Goal: Communication & Community: Share content

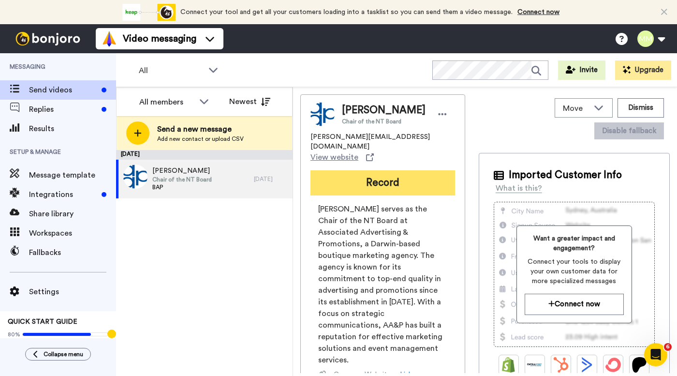
click at [357, 175] on button "Record" at bounding box center [382, 182] width 145 height 25
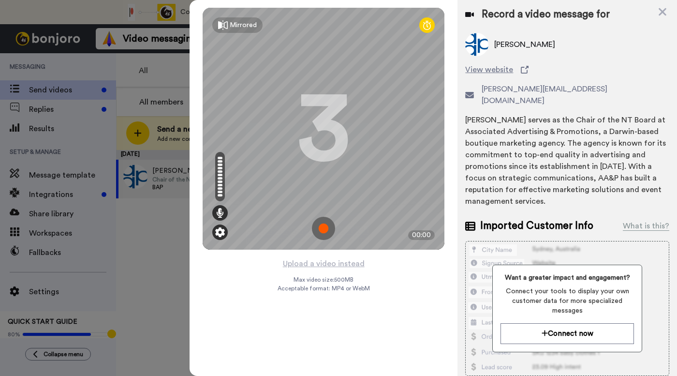
click at [221, 234] on img at bounding box center [220, 232] width 10 height 10
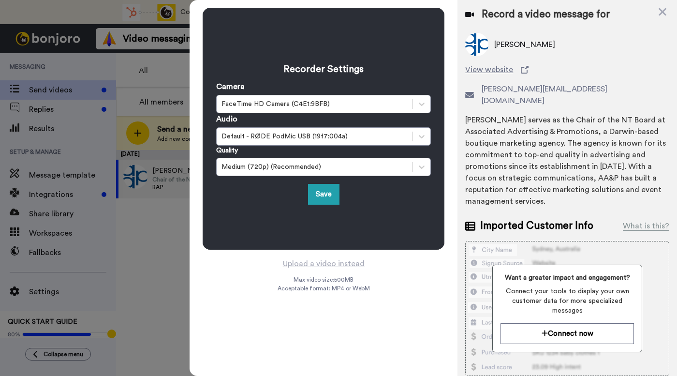
click at [251, 212] on div "Recorder Settings Camera FaceTime HD Camera (C4E1:9BFB) Audio Default - RØDE Po…" at bounding box center [324, 129] width 242 height 242
click at [316, 191] on button "Save" at bounding box center [323, 194] width 31 height 21
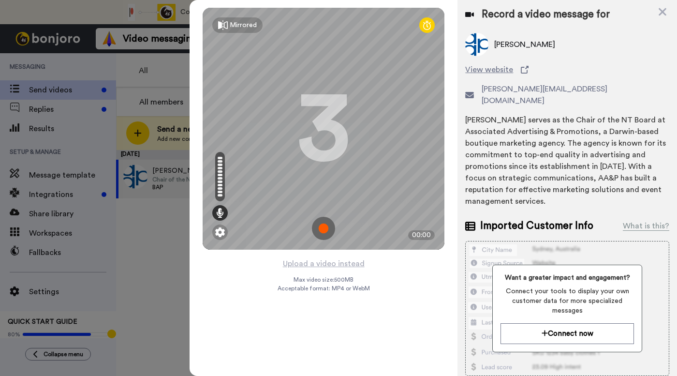
click at [323, 229] on img at bounding box center [323, 228] width 23 height 23
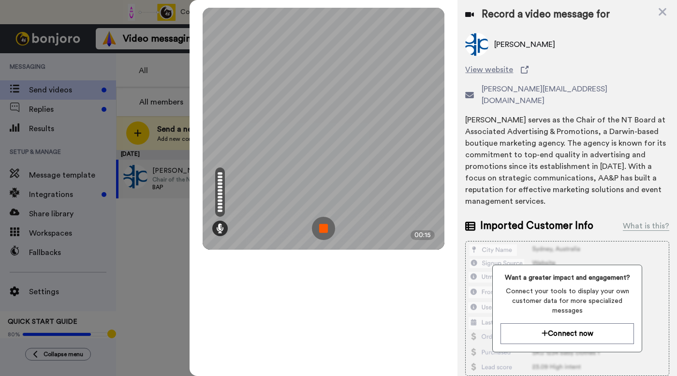
click at [323, 229] on img at bounding box center [323, 228] width 23 height 23
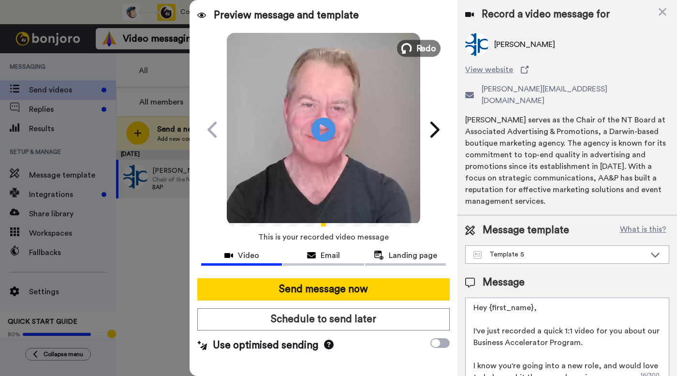
click at [423, 51] on span "Redo" at bounding box center [426, 48] width 20 height 13
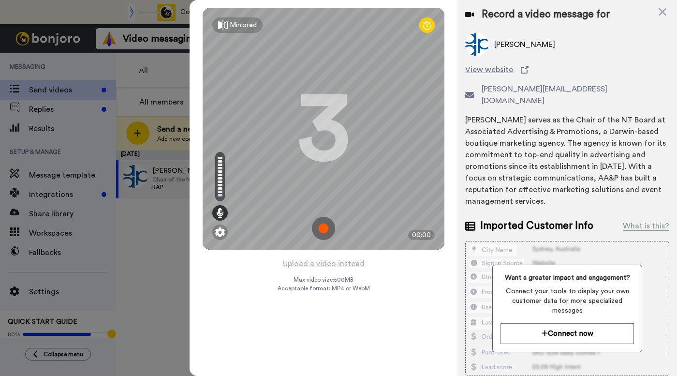
click at [322, 227] on img at bounding box center [323, 228] width 23 height 23
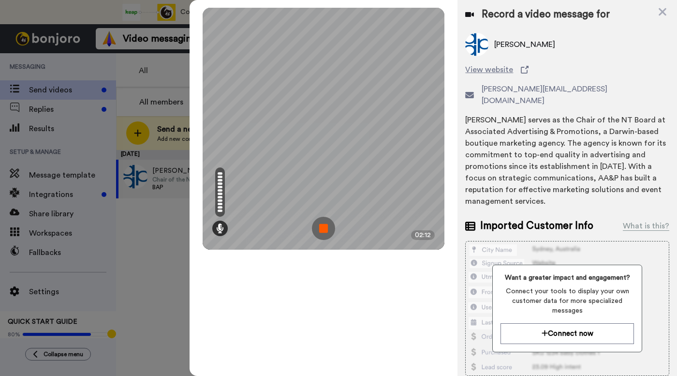
click at [322, 227] on img at bounding box center [323, 228] width 23 height 23
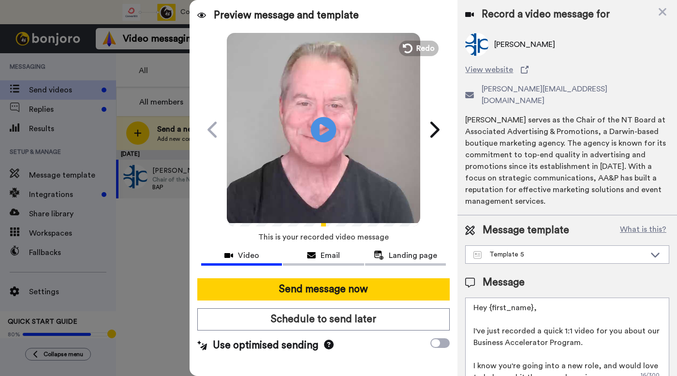
click at [325, 129] on icon "Play/Pause" at bounding box center [324, 129] width 26 height 46
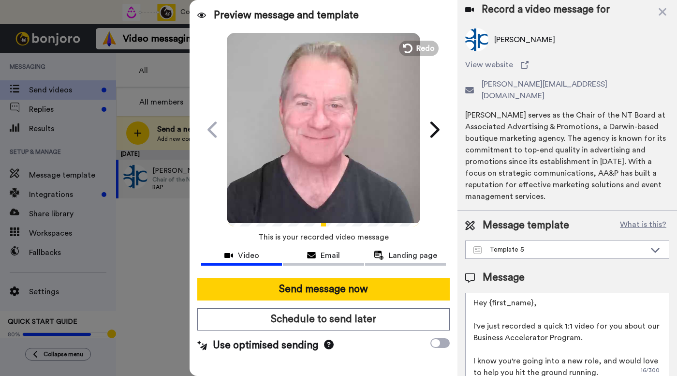
drag, startPoint x: 473, startPoint y: 313, endPoint x: 496, endPoint y: 317, distance: 23.5
click at [496, 317] on textarea "Hey {first_name}, I've just recorded a quick 1:1 video for you about our Busine…" at bounding box center [567, 335] width 204 height 87
click at [504, 317] on textarea "Hey {first_name}, I've just recorded a quick 1:1 video for you about our Busine…" at bounding box center [567, 335] width 204 height 87
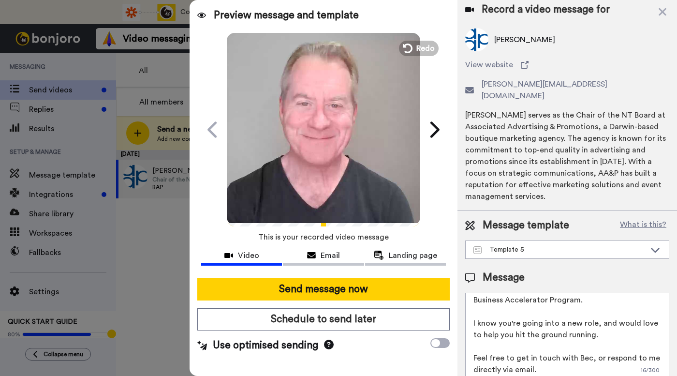
scroll to position [39, 0]
drag, startPoint x: 539, startPoint y: 297, endPoint x: 582, endPoint y: 321, distance: 50.2
click at [582, 321] on textarea "Hey {first_name}, I've just recorded a quick 1:1 video for you about our Busine…" at bounding box center [567, 335] width 204 height 87
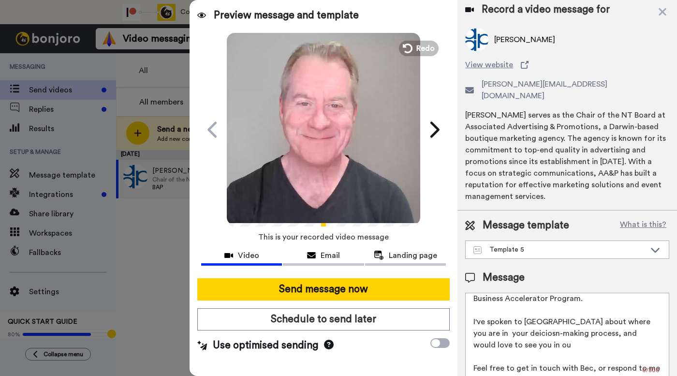
scroll to position [0, 0]
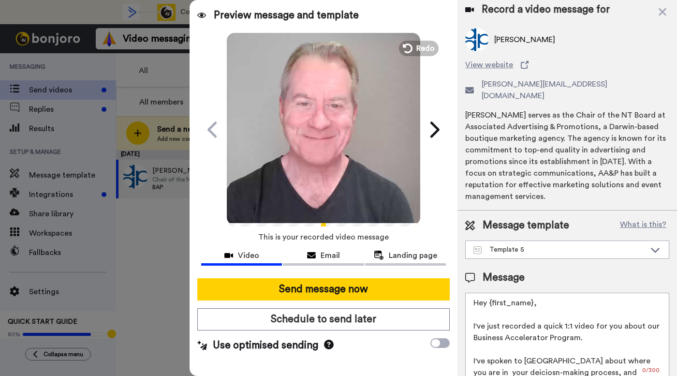
drag, startPoint x: 534, startPoint y: 305, endPoint x: 565, endPoint y: 323, distance: 35.7
click at [565, 323] on textarea "Hey {first_name}, I've just recorded a quick 1:1 video for you about our Busine…" at bounding box center [567, 335] width 204 height 87
click at [541, 320] on textarea "Hey {first_name}, I've just recorded a quick 1:1 video for you about our Busine…" at bounding box center [567, 335] width 204 height 87
click at [491, 315] on textarea "Hey {first_name}, I've just recorded a quick 1:1 video for you about our Busine…" at bounding box center [567, 335] width 204 height 87
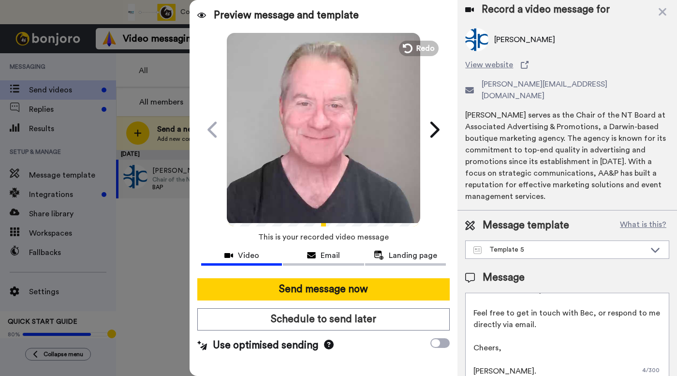
scroll to position [96, 0]
drag, startPoint x: 532, startPoint y: 313, endPoint x: 500, endPoint y: 313, distance: 32.4
click at [500, 313] on textarea "Hey {first_name}, Here's a quick 1:1 video message for you about our Business A…" at bounding box center [567, 335] width 204 height 87
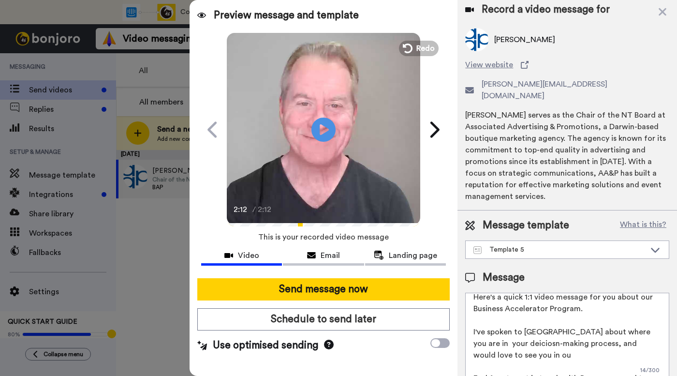
scroll to position [29, 0]
click at [485, 333] on textarea "Hey {first_name}, Here's a quick 1:1 video message for you about our Business A…" at bounding box center [567, 335] width 204 height 87
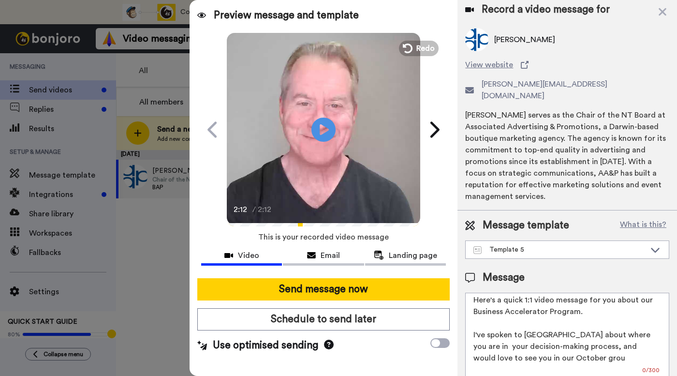
scroll to position [2, 0]
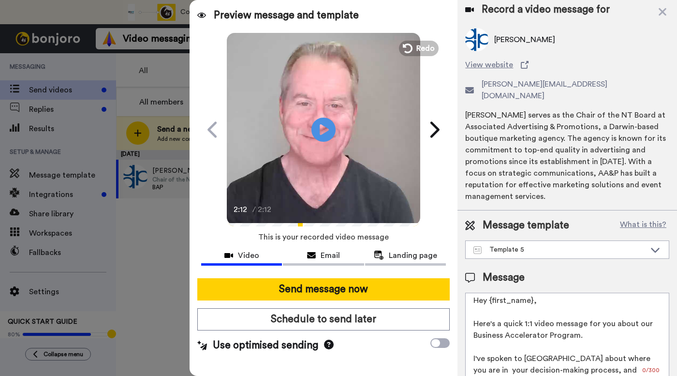
click at [514, 314] on textarea "Hey {first_name}, Here's a quick 1:1 video message for you about our Business A…" at bounding box center [567, 335] width 204 height 87
click at [553, 313] on textarea "Hey {first_name}, Here's a brief, personliased video about our Business Acceler…" at bounding box center [567, 335] width 204 height 87
drag, startPoint x: 474, startPoint y: 313, endPoint x: 496, endPoint y: 314, distance: 22.3
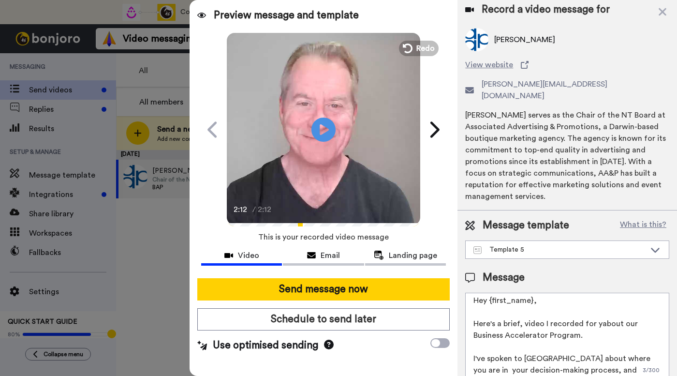
click at [496, 314] on textarea "Hey {first_name}, Here's a brief, video I recorded for yabout our Business Acce…" at bounding box center [567, 335] width 204 height 87
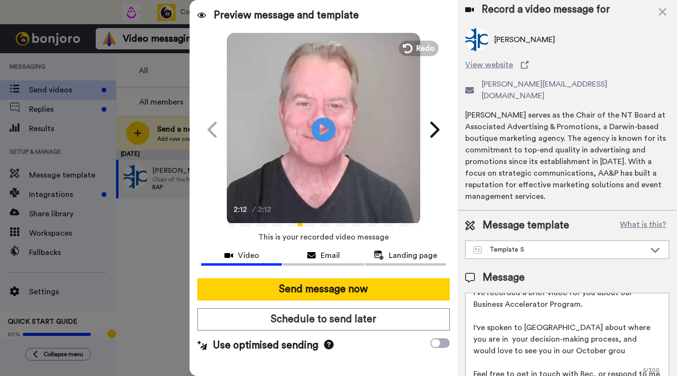
scroll to position [34, 0]
click at [542, 340] on textarea "Hey {first_name}, I've recorded a brief video for you about our Business Accele…" at bounding box center [567, 335] width 204 height 87
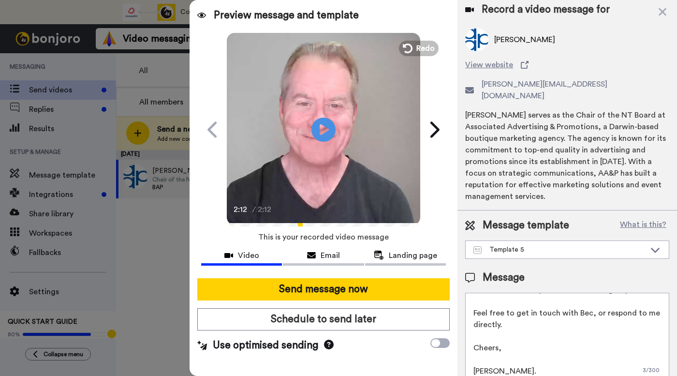
scroll to position [96, 0]
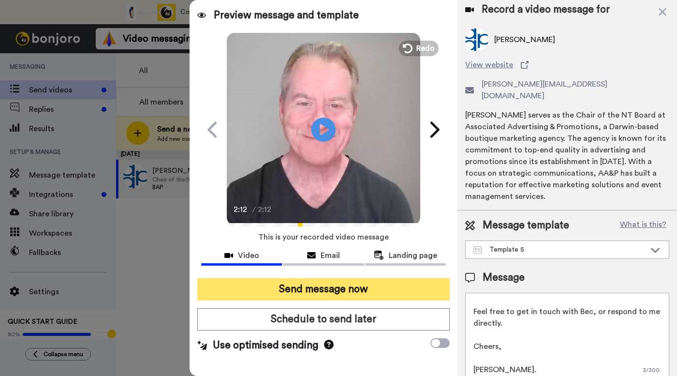
type textarea "Hey {first_name}, I've recorded a brief video for you about our Business Accele…"
click at [369, 291] on button "Send message now" at bounding box center [323, 289] width 252 height 22
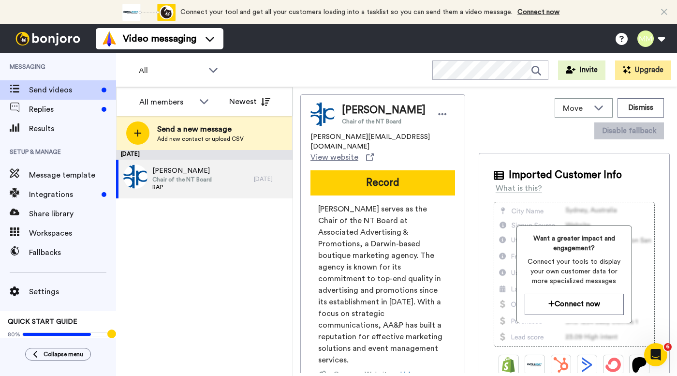
scroll to position [0, 0]
